Goal: Check status: Check status

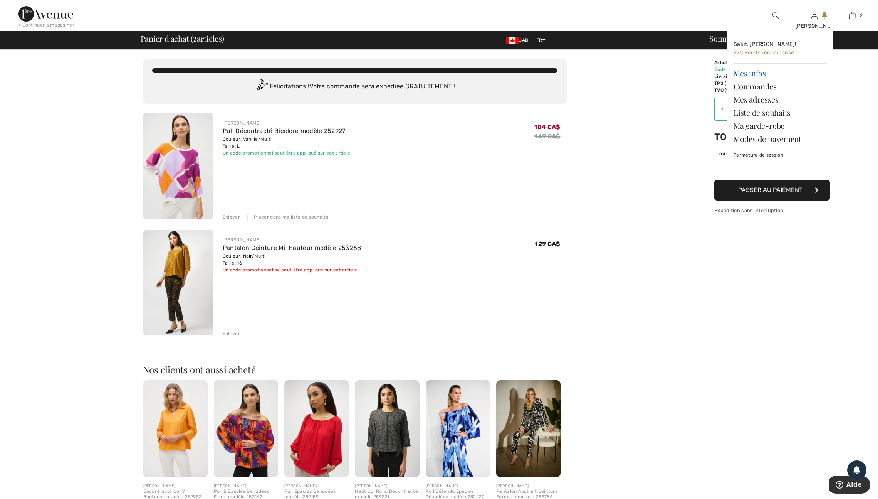
click at [745, 74] on link "Mes infos" at bounding box center [780, 73] width 93 height 13
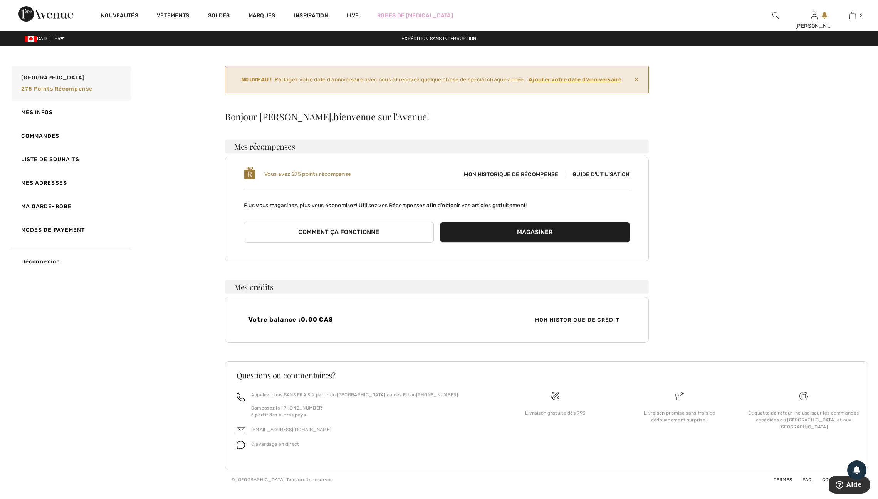
scroll to position [59, 0]
click at [355, 222] on button "Comment ça fonctionne" at bounding box center [339, 232] width 190 height 21
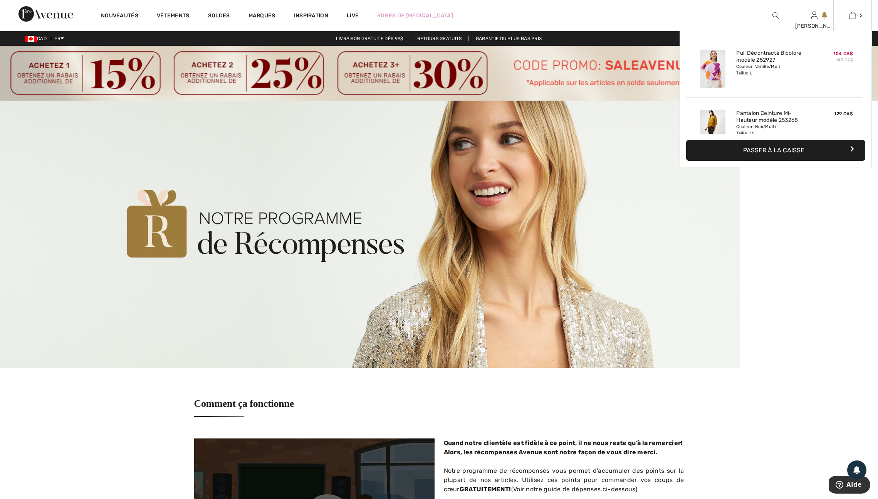
click at [787, 152] on button "Passer à la caisse" at bounding box center [775, 150] width 179 height 21
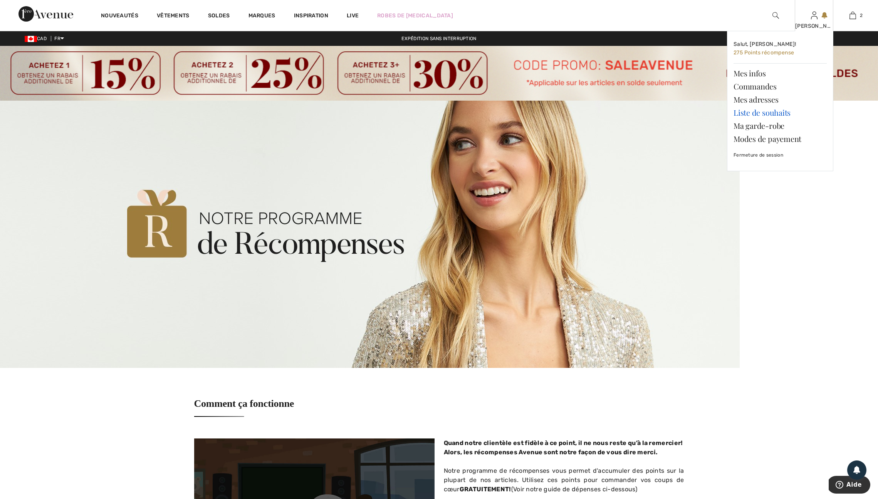
click at [750, 114] on link "Liste de souhaits" at bounding box center [780, 112] width 93 height 13
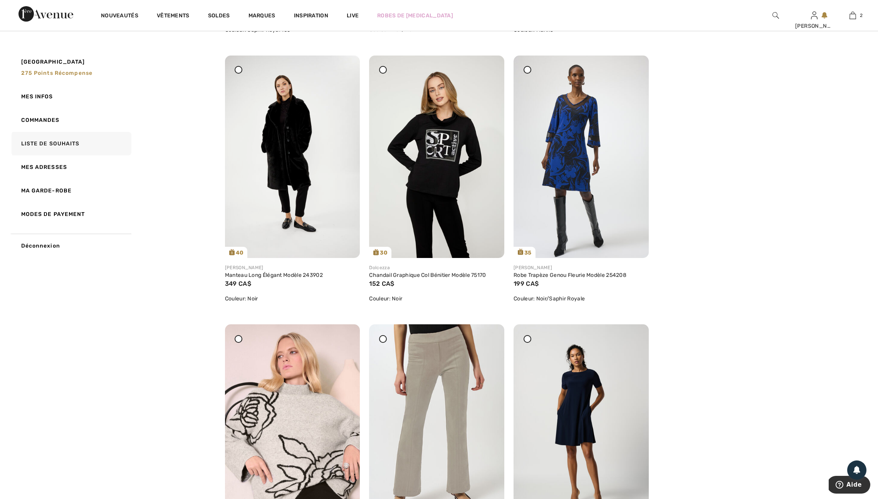
scroll to position [1102, 0]
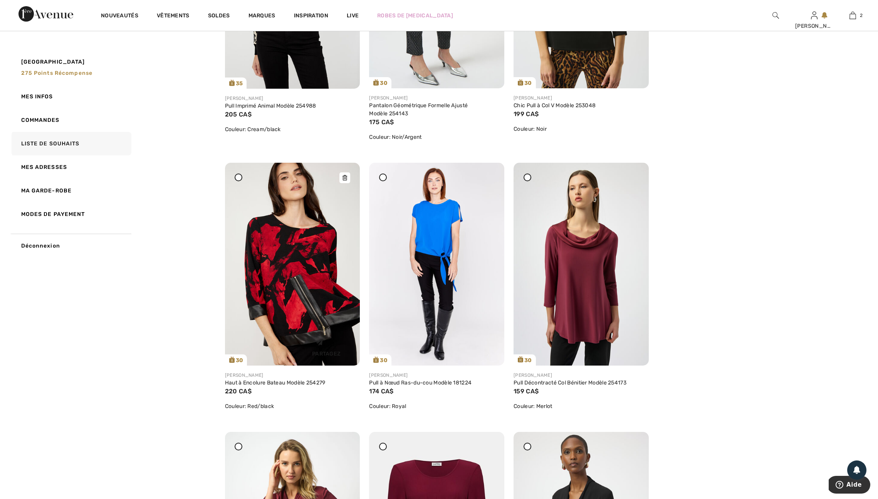
click at [346, 180] on icon at bounding box center [345, 177] width 5 height 5
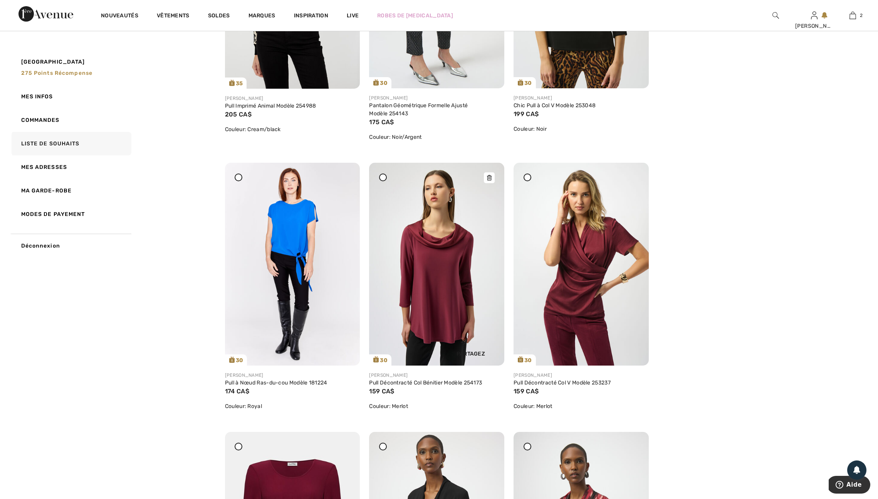
click at [387, 316] on img at bounding box center [436, 264] width 135 height 202
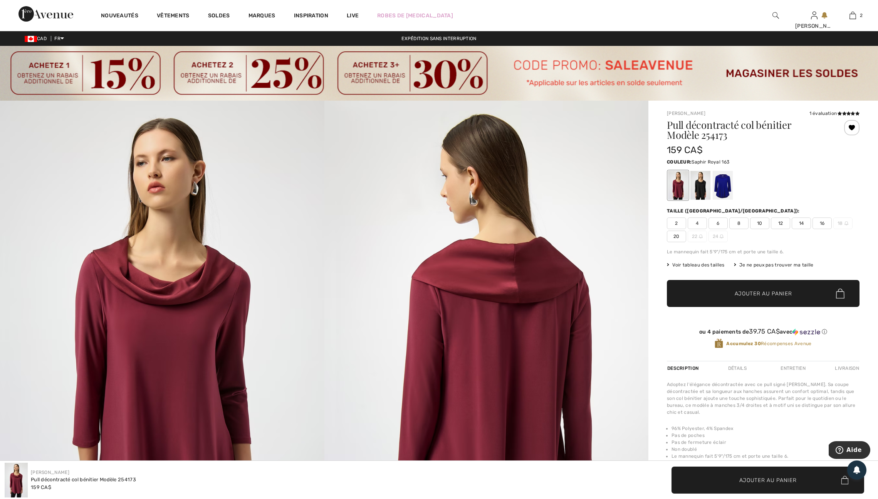
click at [722, 189] on div at bounding box center [723, 185] width 20 height 29
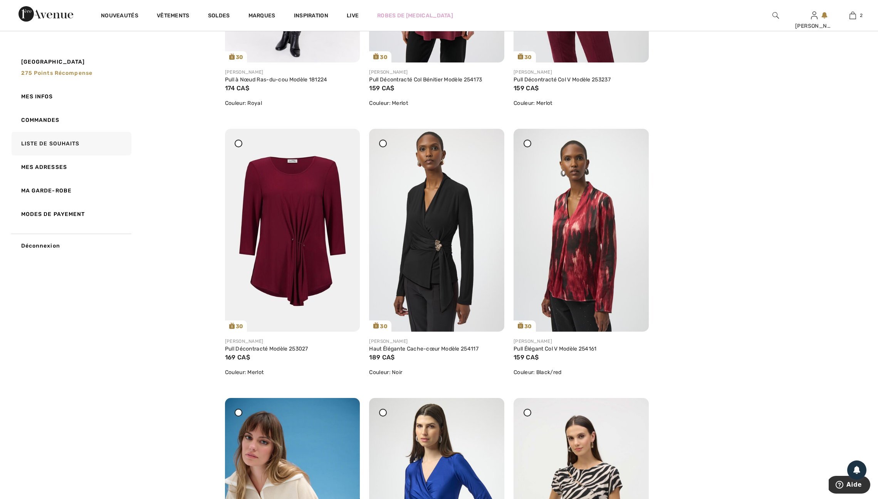
scroll to position [1407, 0]
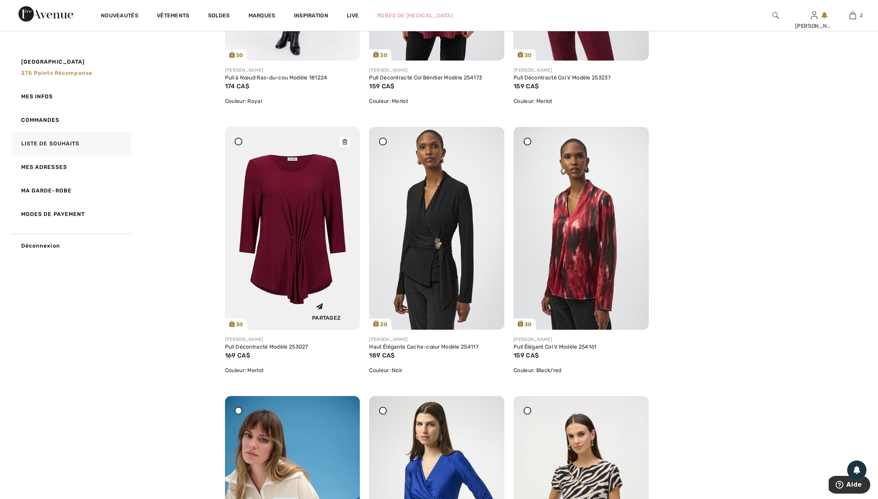
click at [250, 329] on img at bounding box center [292, 228] width 135 height 203
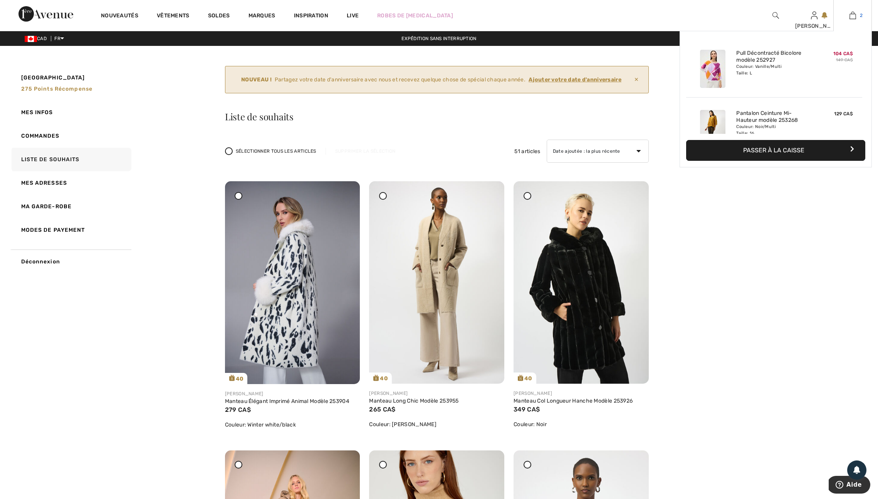
click at [852, 13] on img at bounding box center [853, 15] width 7 height 9
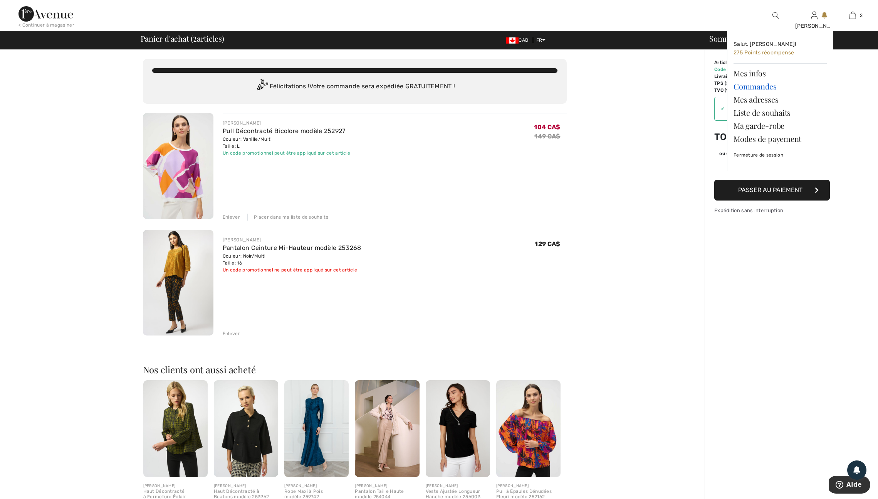
click at [756, 88] on link "Commandes" at bounding box center [780, 86] width 93 height 13
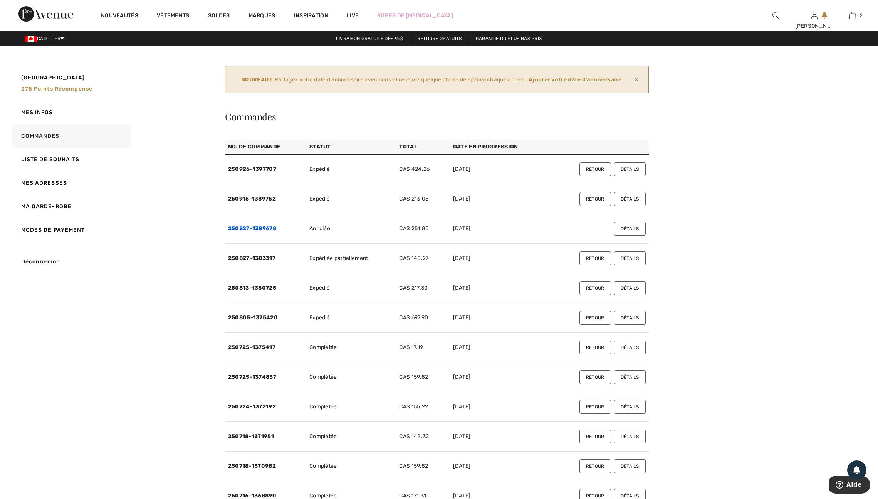
click at [271, 232] on link "250827-1389678" at bounding box center [252, 228] width 48 height 7
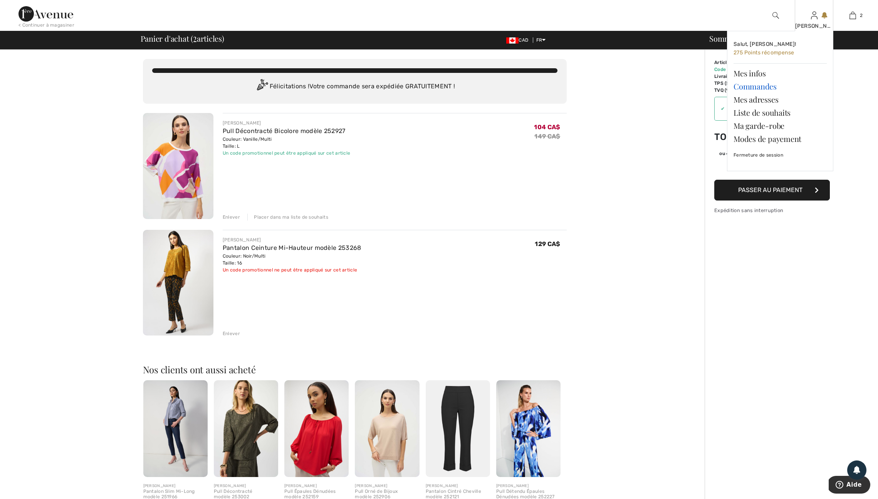
click at [761, 88] on link "Commandes" at bounding box center [780, 86] width 93 height 13
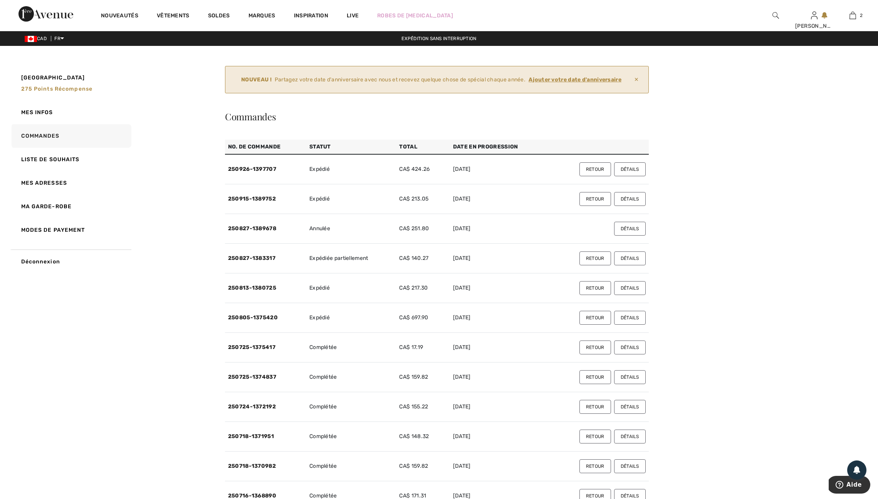
click at [625, 176] on button "Détails" at bounding box center [630, 169] width 32 height 14
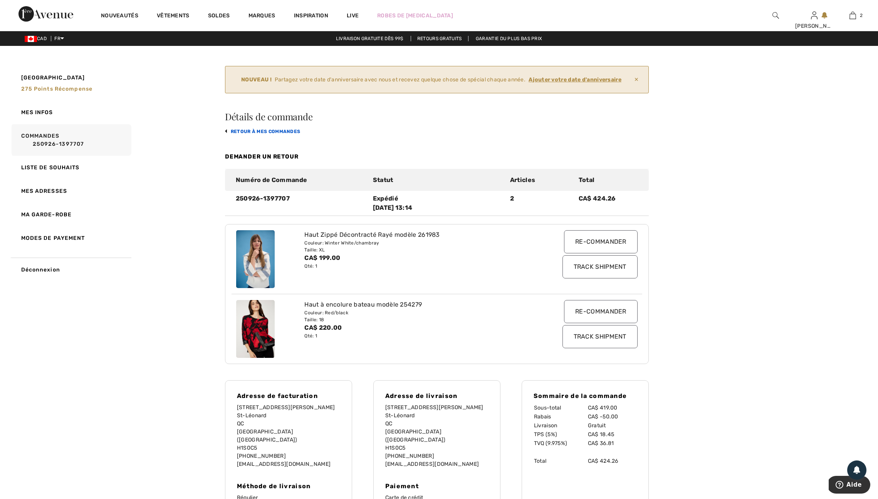
click at [285, 134] on link "retour à mes commandes" at bounding box center [263, 131] width 76 height 5
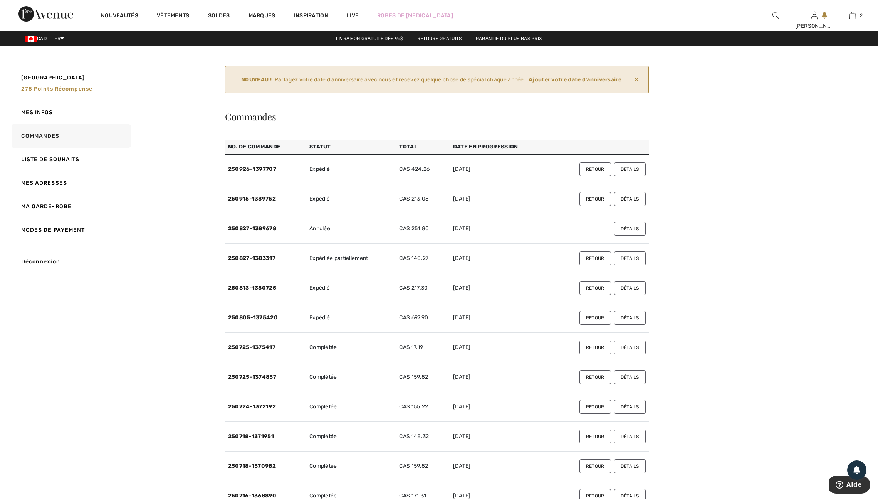
click at [630, 206] on button "Détails" at bounding box center [630, 199] width 32 height 14
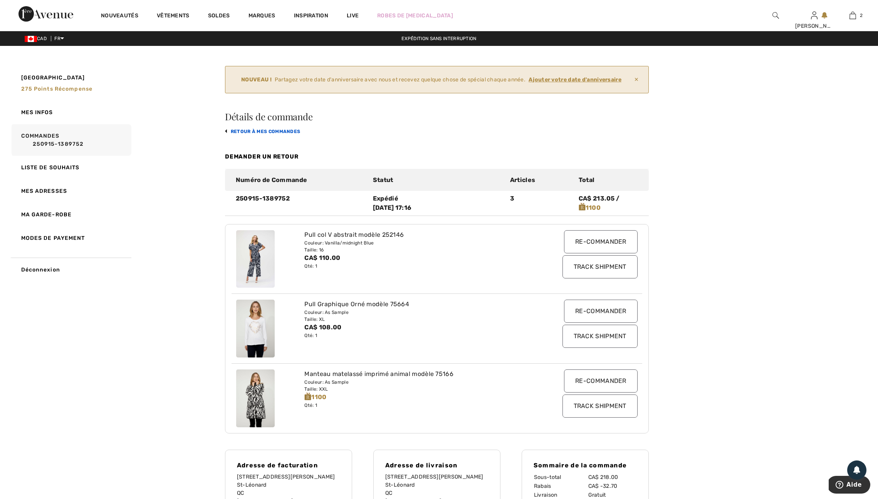
click at [277, 134] on link "retour à mes commandes" at bounding box center [263, 131] width 76 height 5
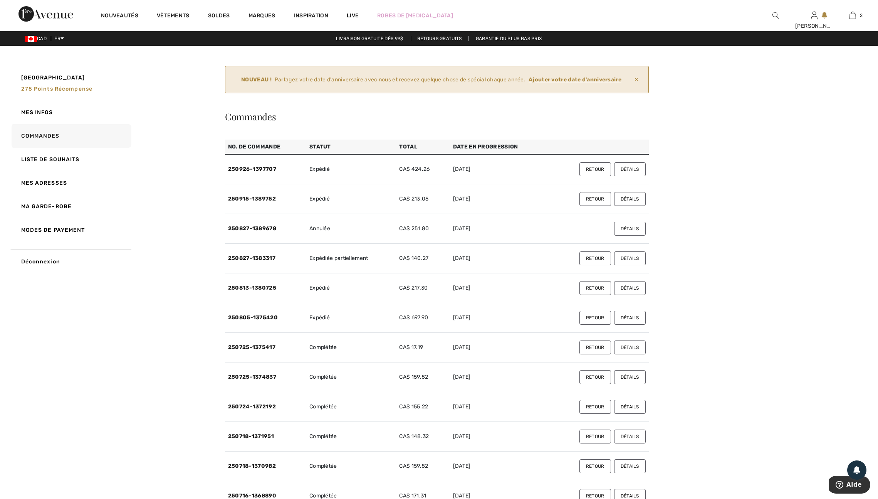
click at [625, 265] on button "Détails" at bounding box center [630, 258] width 32 height 14
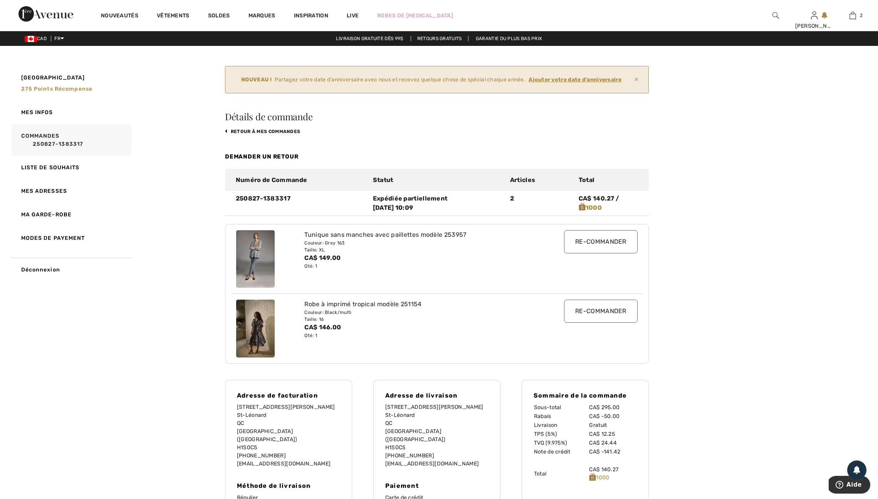
click at [258, 276] on img at bounding box center [255, 259] width 39 height 58
click at [593, 253] on input "Re-commander" at bounding box center [601, 241] width 74 height 23
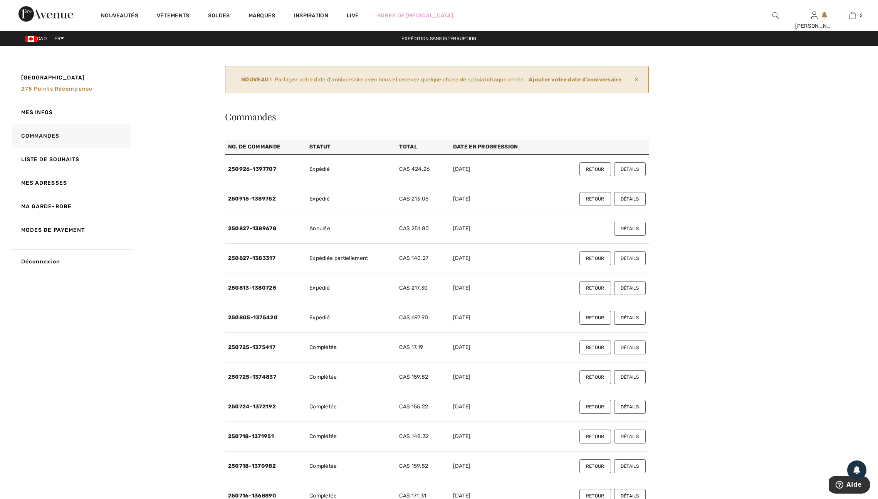
click at [625, 265] on button "Détails" at bounding box center [630, 258] width 32 height 14
